Goal: Communication & Community: Ask a question

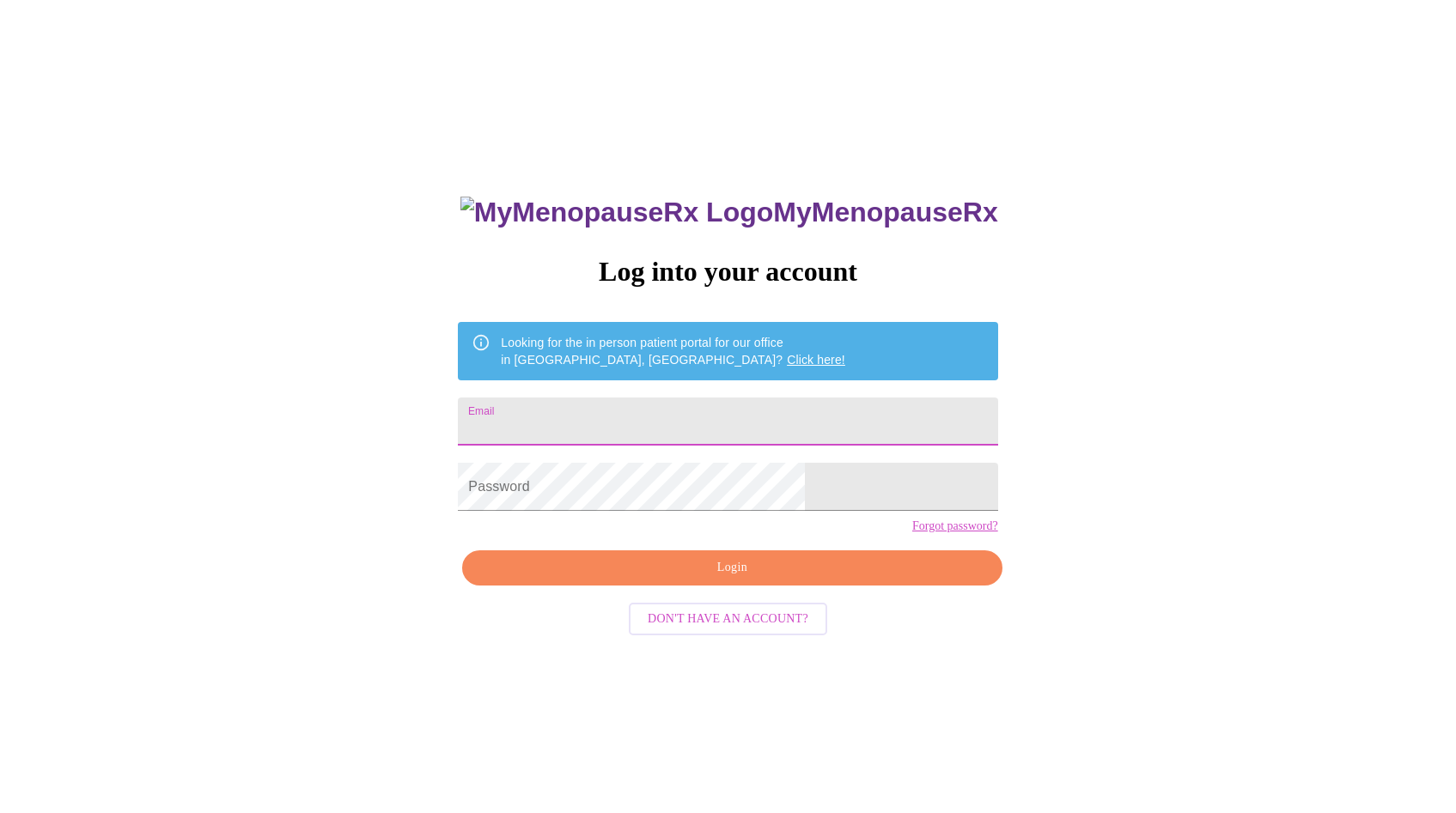
click at [709, 409] on input "Email" at bounding box center [728, 421] width 539 height 48
type input "[EMAIL_ADDRESS][DOMAIN_NAME]"
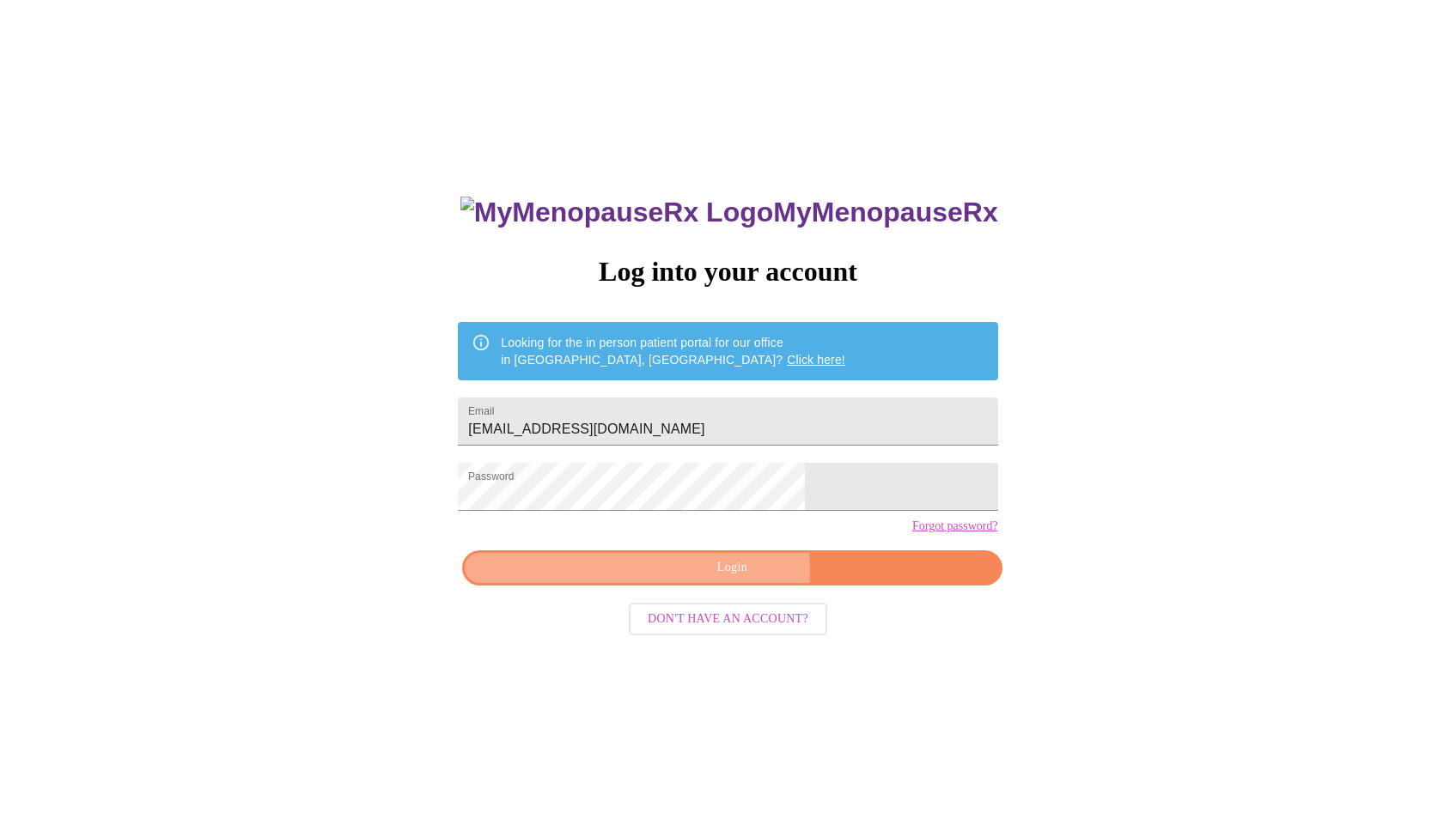
click at [720, 578] on span "Login" at bounding box center [731, 567] width 500 height 21
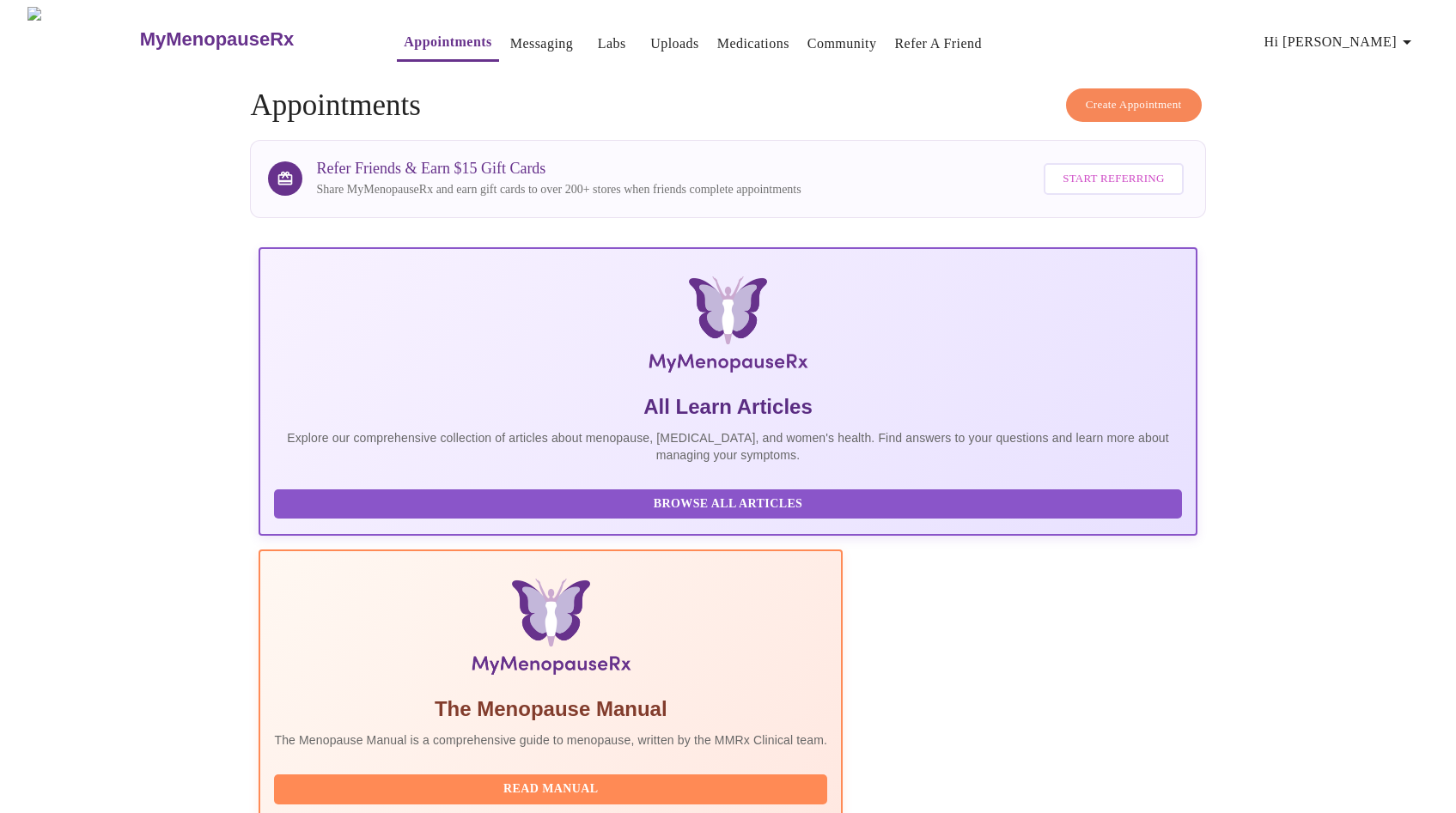
click at [510, 37] on link "Messaging" at bounding box center [541, 44] width 63 height 24
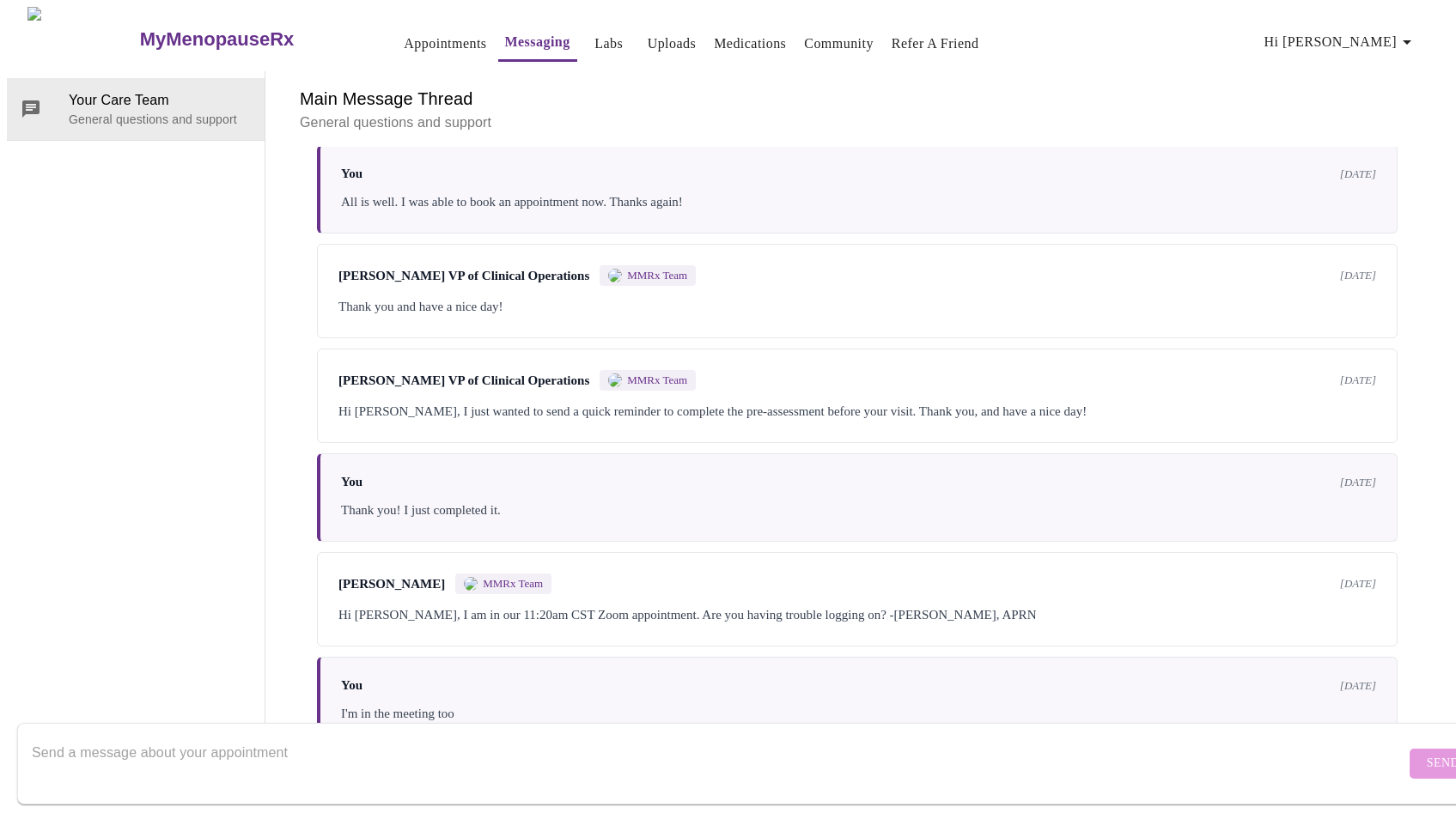
scroll to position [354, 0]
click at [594, 738] on textarea "Send a message about your appointment" at bounding box center [718, 763] width 1374 height 55
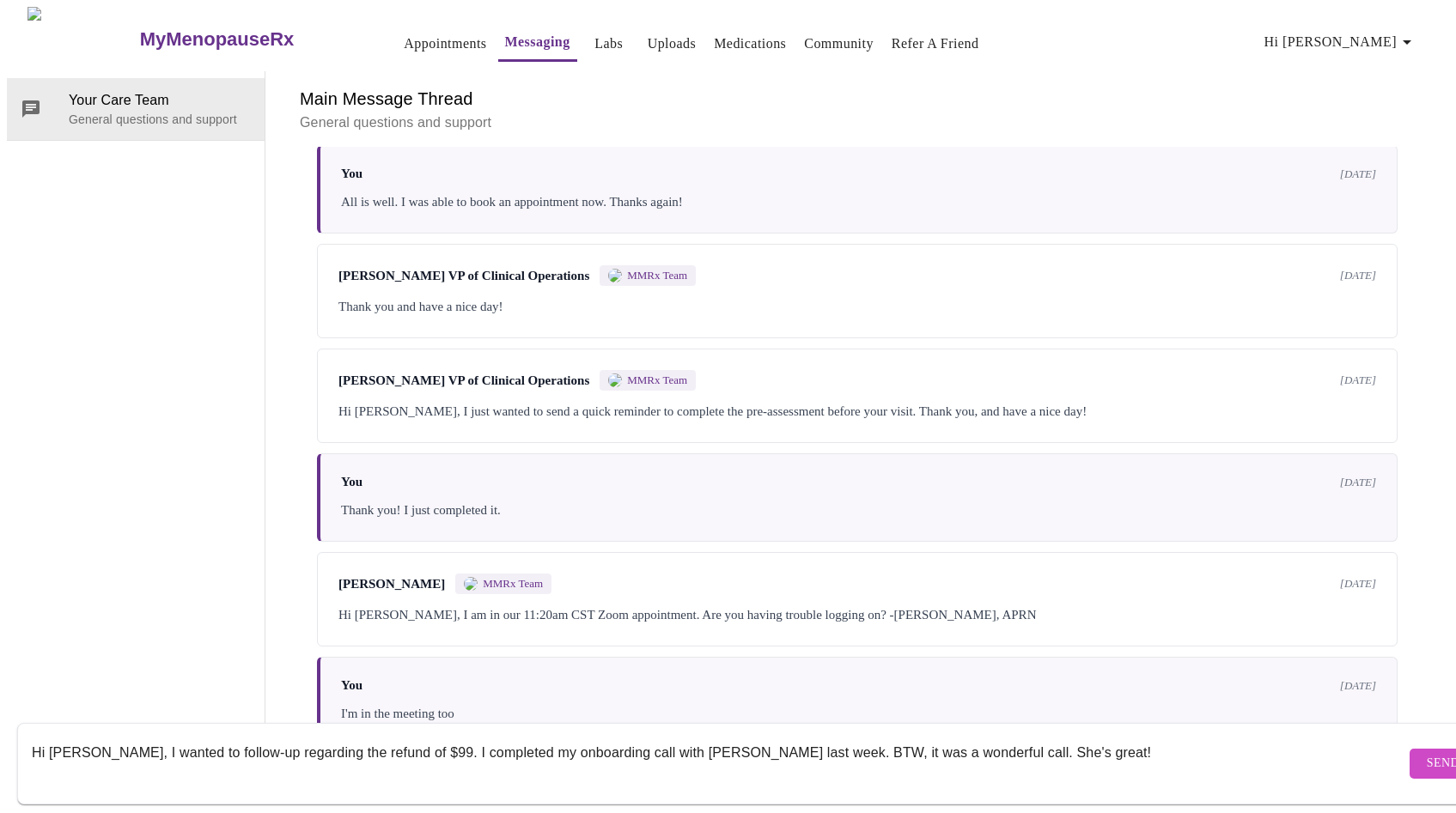
type textarea "Hi [PERSON_NAME], I wanted to follow-up regarding the refund of $99. I complete…"
click at [1427, 753] on span "Send" at bounding box center [1443, 763] width 33 height 21
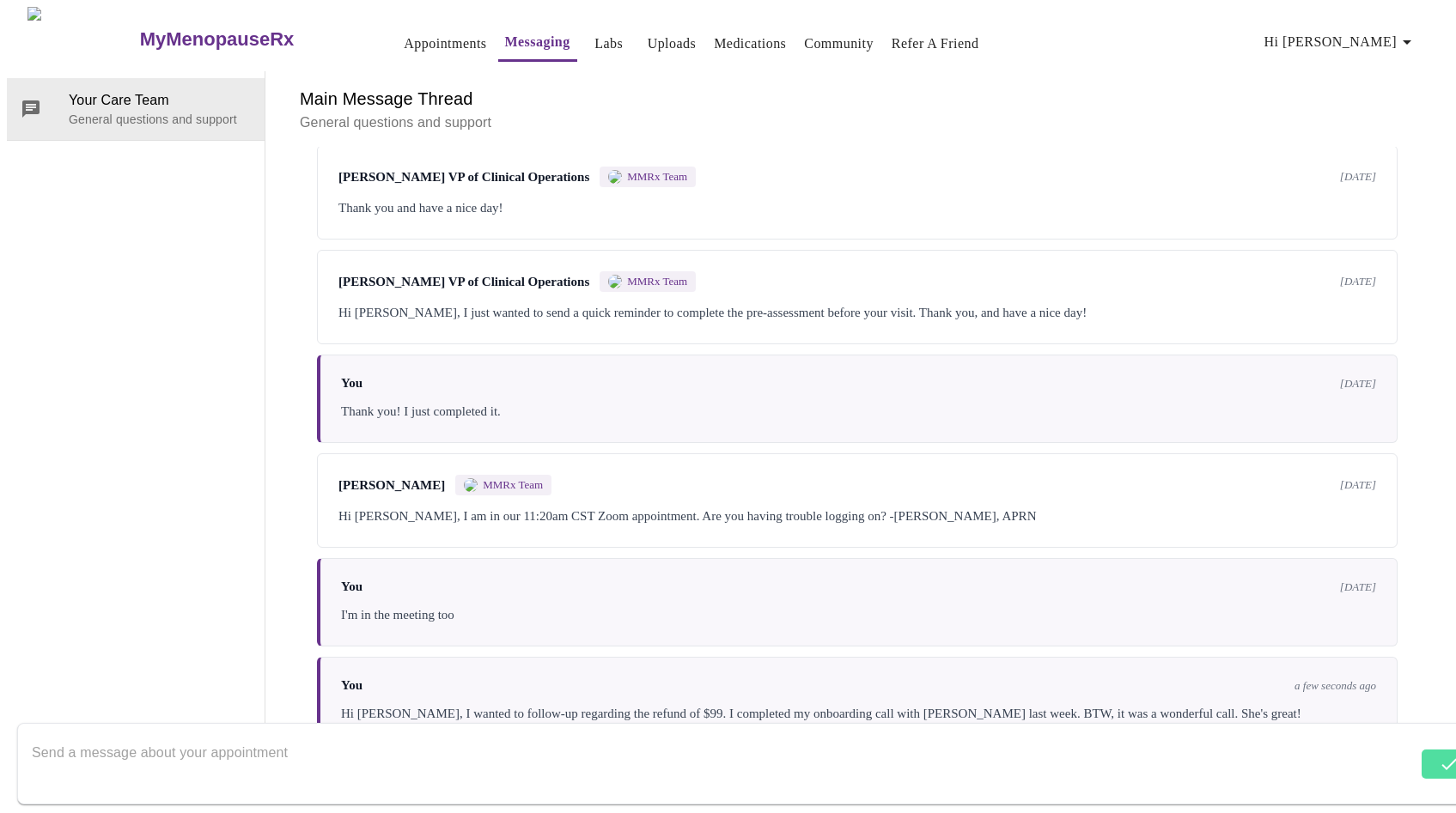
scroll to position [0, 0]
click at [140, 33] on h3 "MyMenopauseRx" at bounding box center [217, 39] width 154 height 22
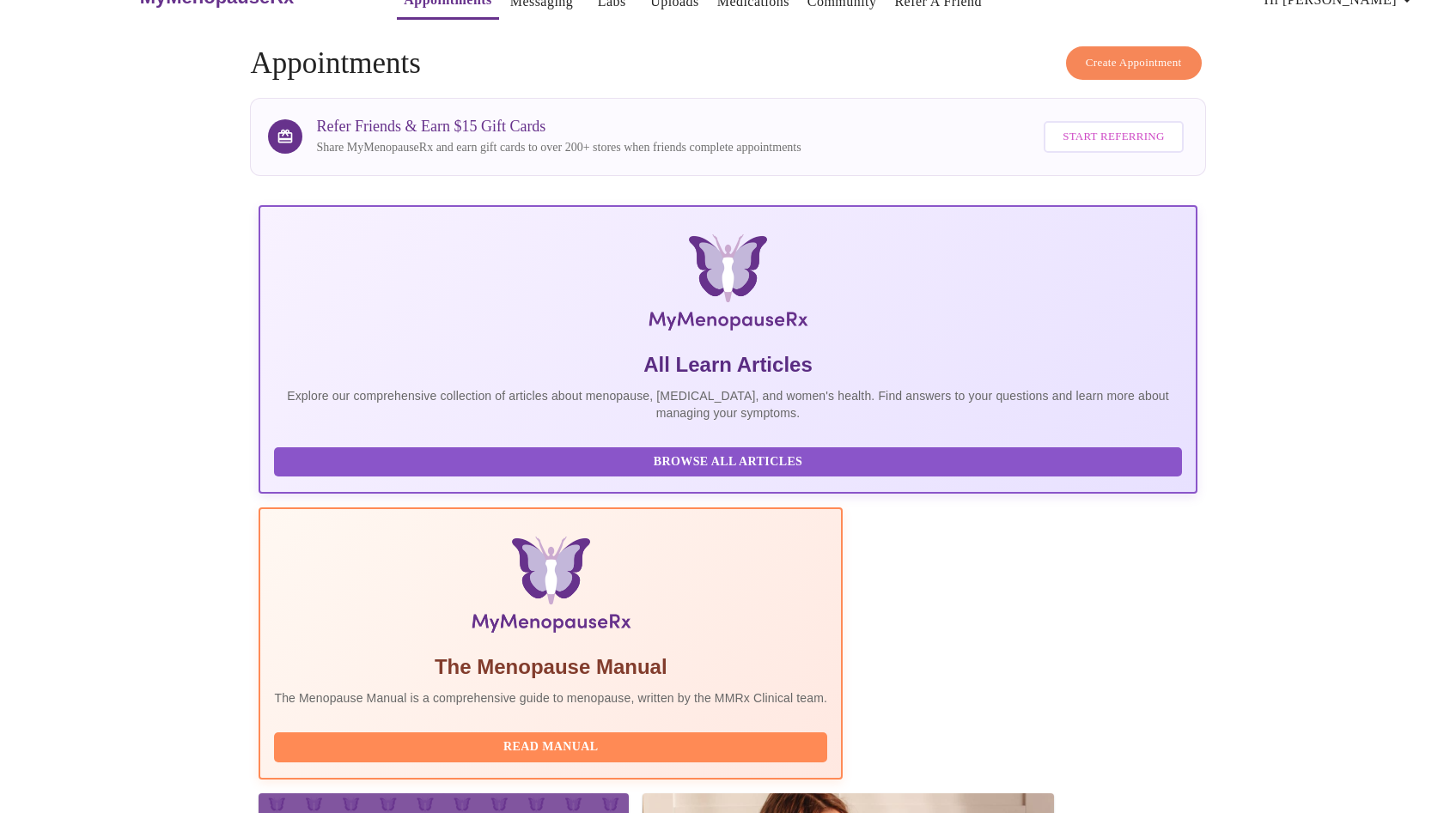
scroll to position [46, 0]
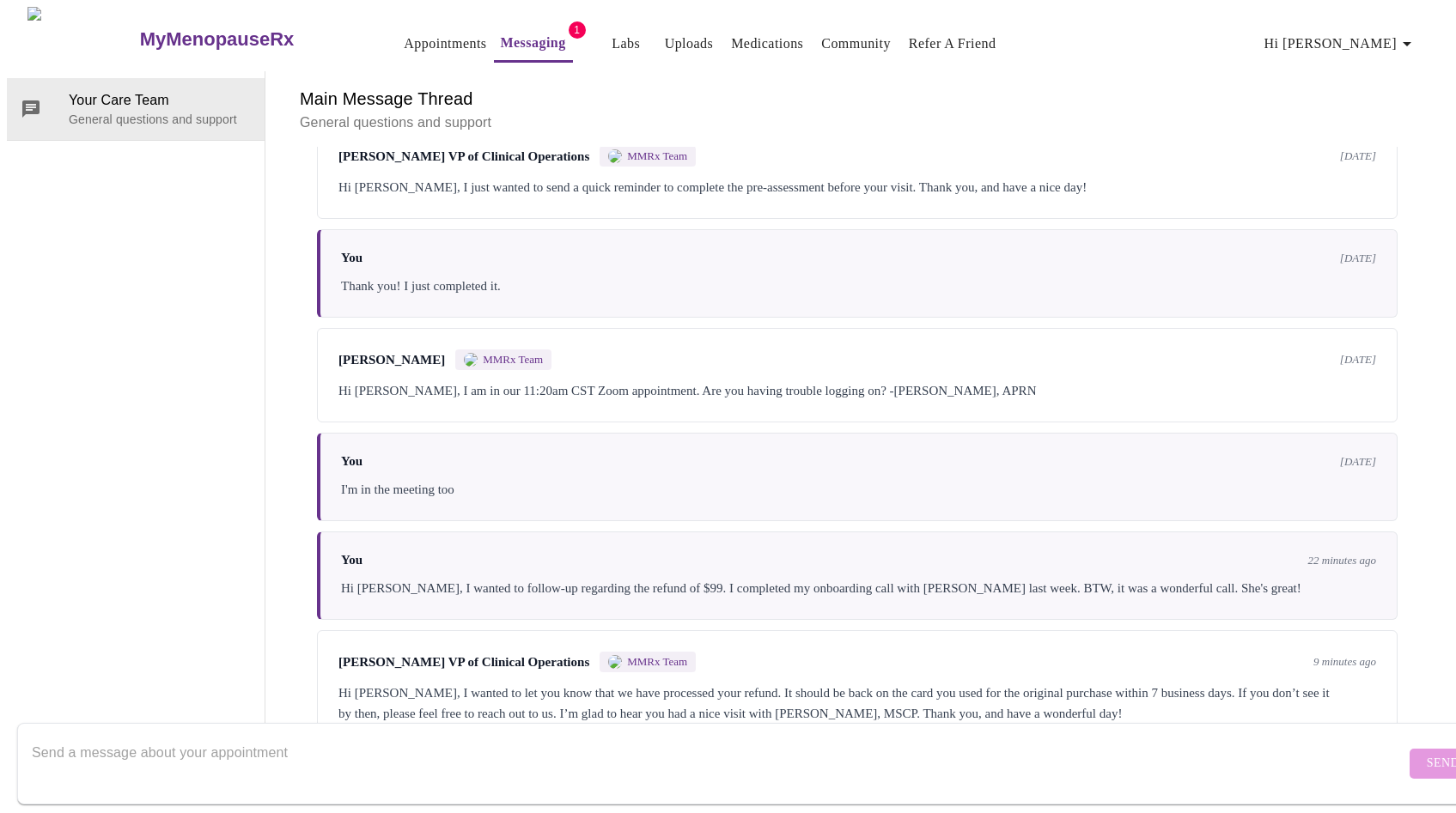
scroll to position [586, 0]
click at [879, 735] on textarea "Send a message about your appointment" at bounding box center [718, 763] width 1374 height 55
type textarea "Thank you as well."
click at [1427, 753] on span "Send" at bounding box center [1443, 763] width 33 height 21
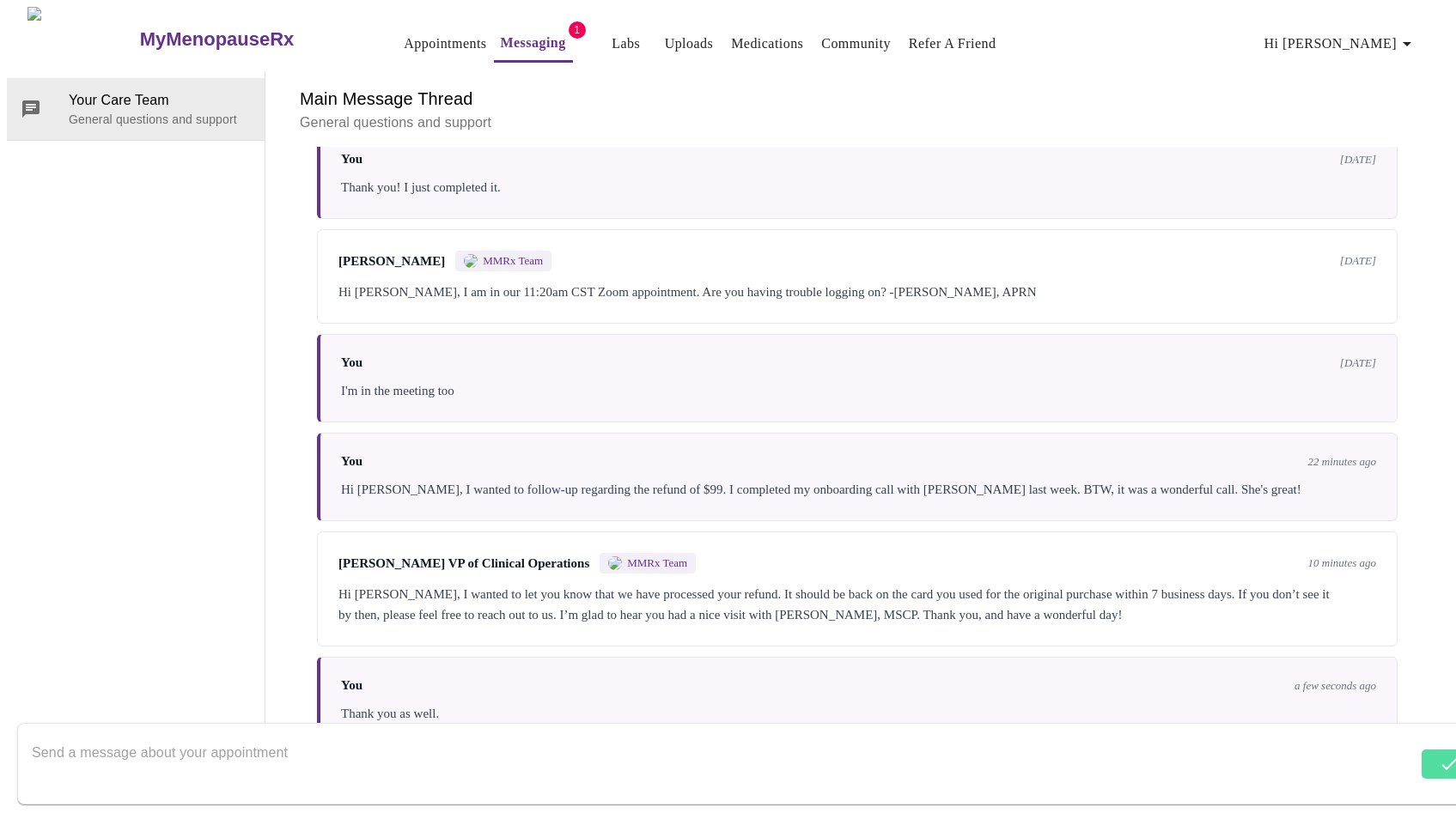
scroll to position [690, 0]
